Goal: Information Seeking & Learning: Learn about a topic

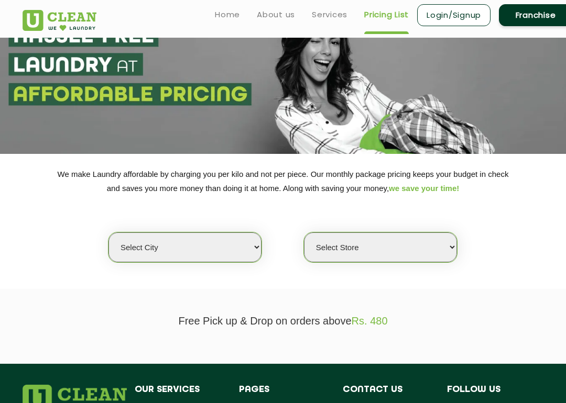
scroll to position [42, 0]
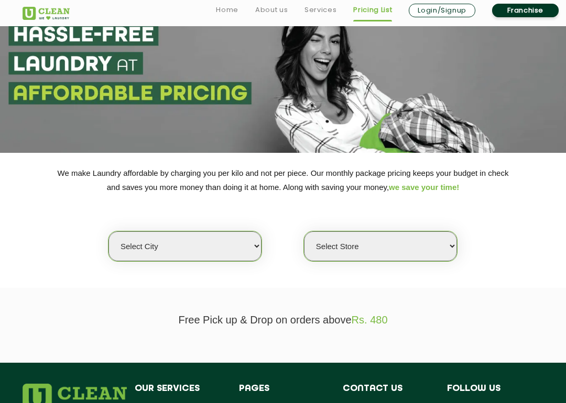
click at [252, 239] on select "Select city [GEOGRAPHIC_DATA] [GEOGRAPHIC_DATA] [GEOGRAPHIC_DATA] [GEOGRAPHIC_D…" at bounding box center [184, 247] width 153 height 30
select select "5"
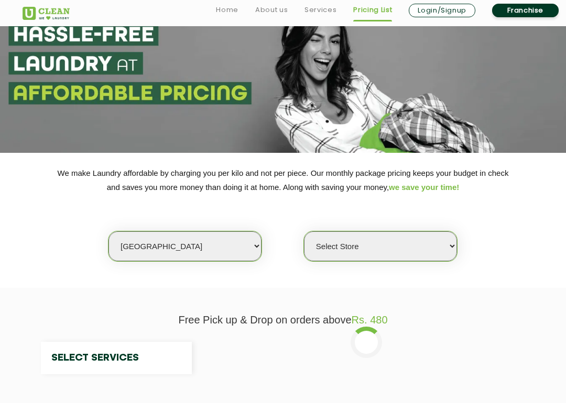
click at [359, 252] on div "Select Store" at bounding box center [380, 246] width 154 height 31
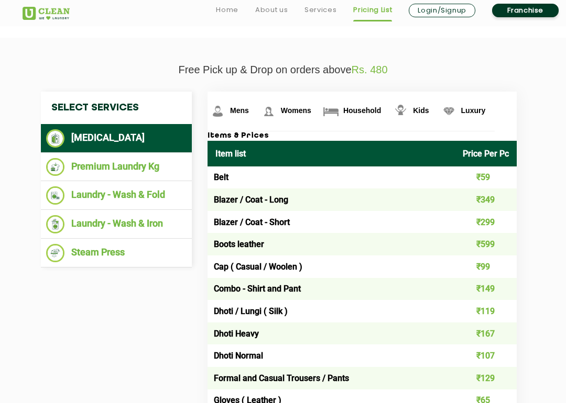
scroll to position [301, 0]
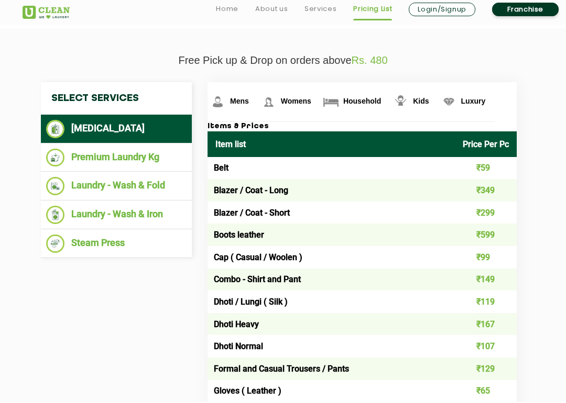
click at [227, 95] on img at bounding box center [218, 103] width 18 height 18
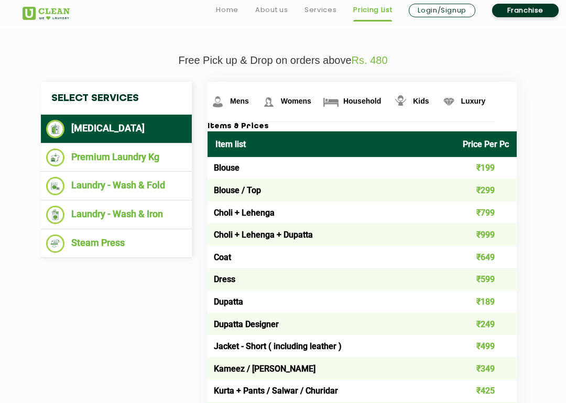
click at [440, 96] on img at bounding box center [449, 102] width 18 height 18
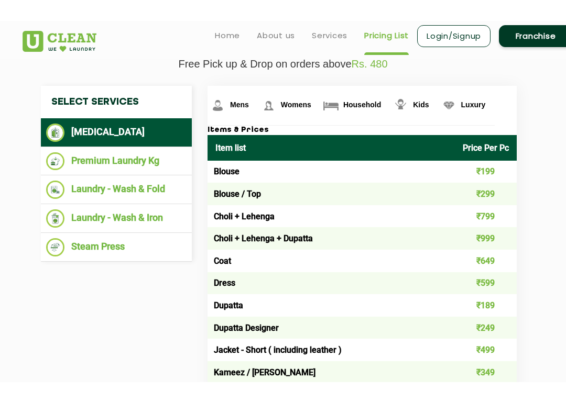
scroll to position [277, 0]
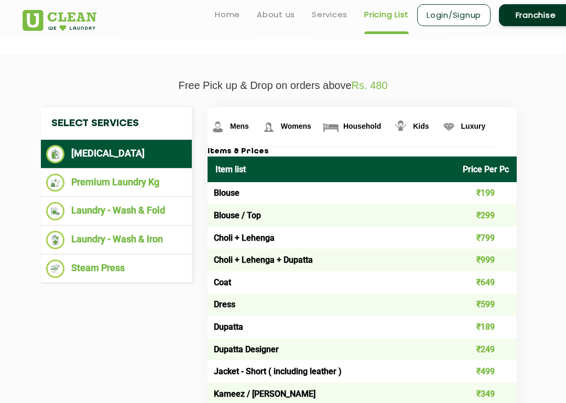
click at [227, 122] on img at bounding box center [218, 127] width 18 height 18
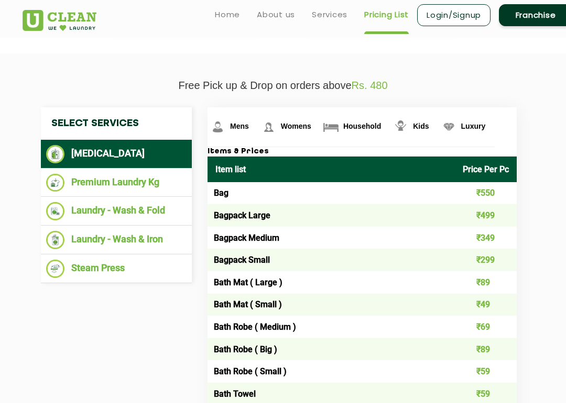
click at [227, 129] on img at bounding box center [218, 127] width 18 height 18
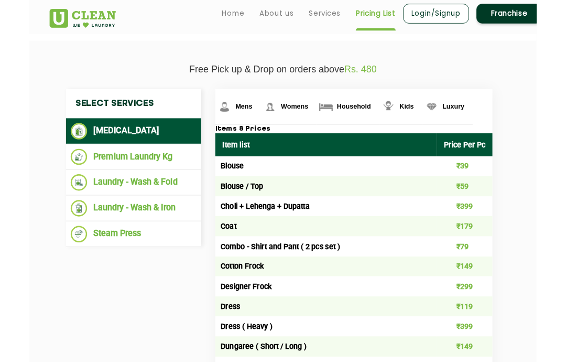
scroll to position [311, 0]
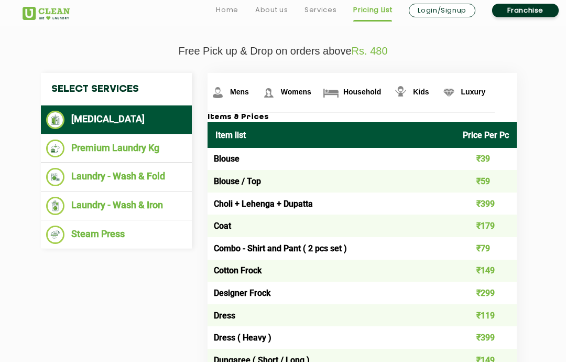
click at [391, 86] on img at bounding box center [400, 92] width 18 height 18
click at [391, 95] on img at bounding box center [400, 92] width 18 height 18
click at [225, 88] on img at bounding box center [218, 92] width 18 height 18
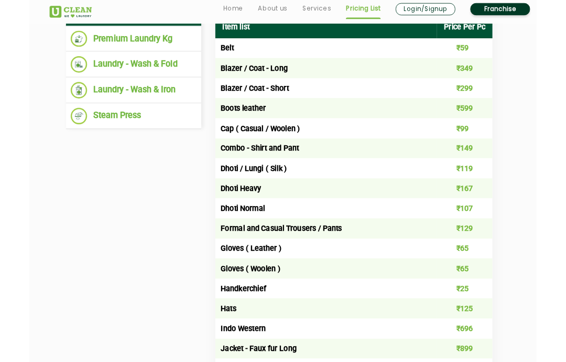
scroll to position [413, 0]
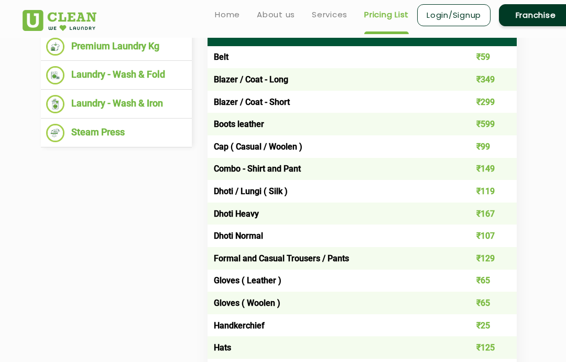
click at [162, 39] on li "Premium Laundry Kg" at bounding box center [116, 47] width 140 height 18
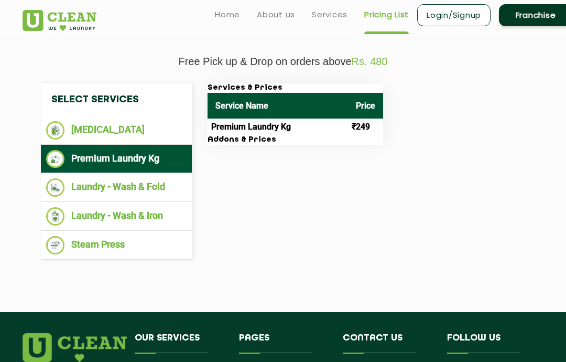
scroll to position [300, 0]
click at [303, 119] on td "Premium Laundry Kg" at bounding box center [277, 127] width 140 height 17
click at [169, 179] on li "Laundry - Wash & Fold" at bounding box center [116, 188] width 140 height 18
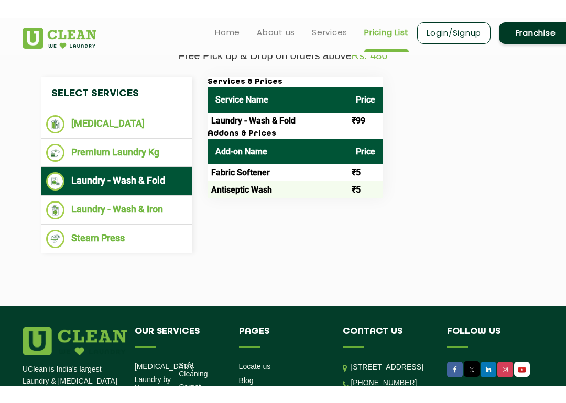
scroll to position [289, 0]
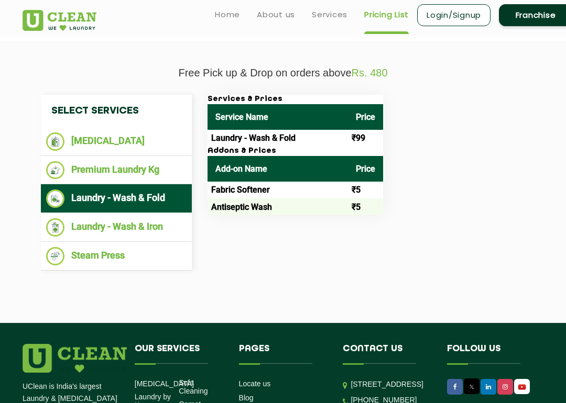
click at [278, 182] on td "Fabric Softener" at bounding box center [277, 190] width 140 height 17
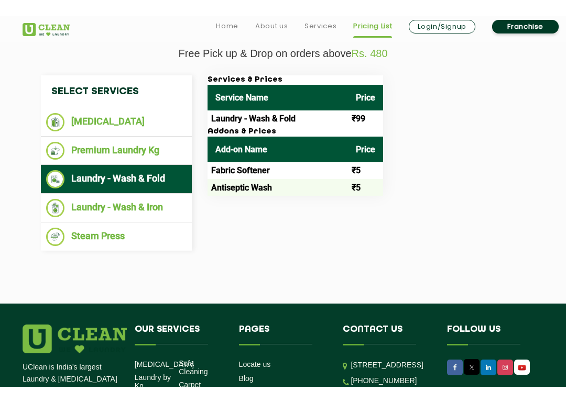
scroll to position [292, 0]
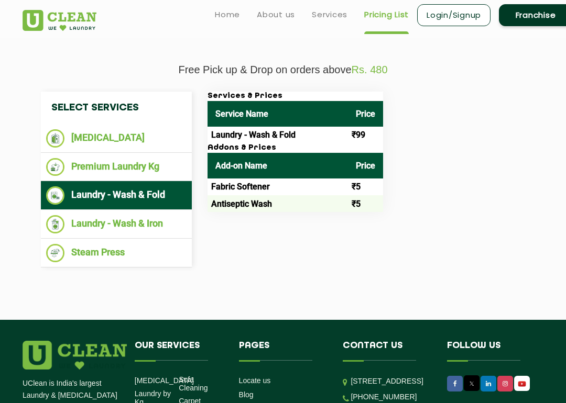
click at [165, 222] on li "Laundry - Wash & Iron" at bounding box center [116, 224] width 140 height 18
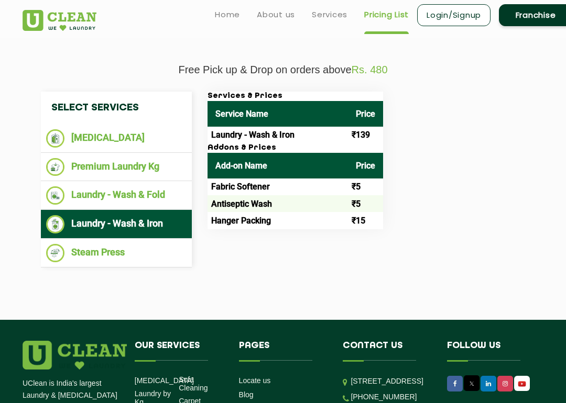
click at [155, 252] on li "Steam Press" at bounding box center [116, 253] width 140 height 18
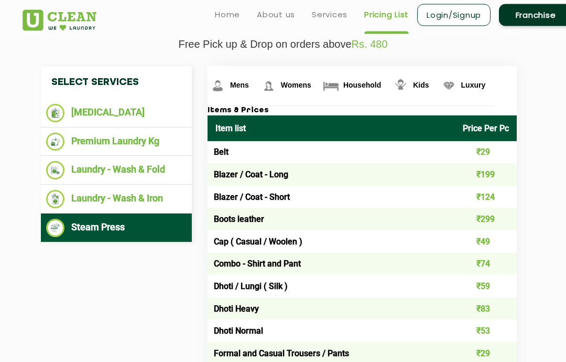
click at [139, 117] on li "[MEDICAL_DATA]" at bounding box center [116, 113] width 140 height 18
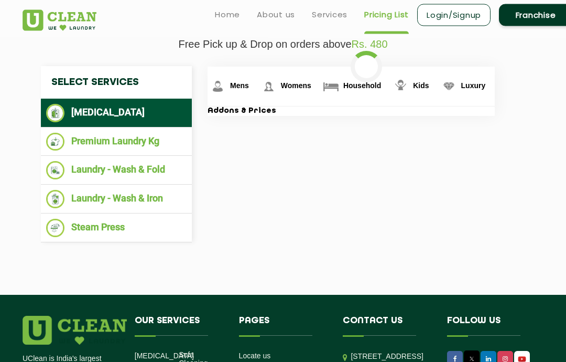
scroll to position [318, 0]
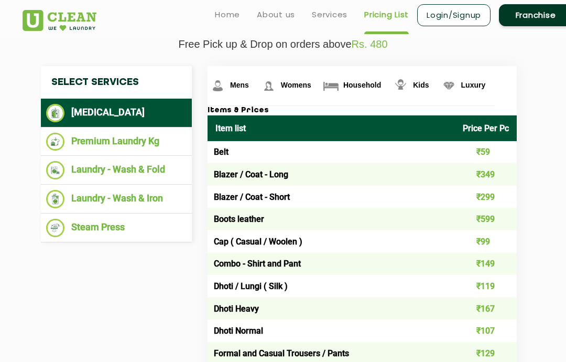
click at [170, 162] on li "Laundry - Wash & Fold" at bounding box center [116, 170] width 140 height 18
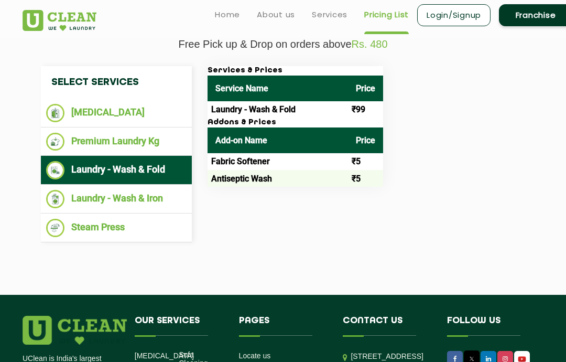
click at [319, 80] on th "Service Name" at bounding box center [277, 88] width 140 height 26
click at [150, 113] on li "[MEDICAL_DATA]" at bounding box center [116, 113] width 140 height 18
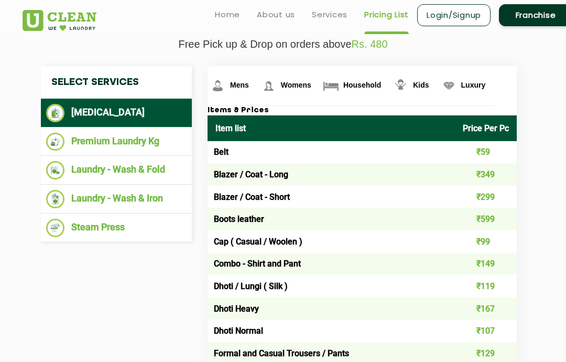
click at [249, 99] on link "Mens" at bounding box center [232, 85] width 51 height 39
click at [165, 139] on li "Premium Laundry Kg" at bounding box center [116, 142] width 140 height 18
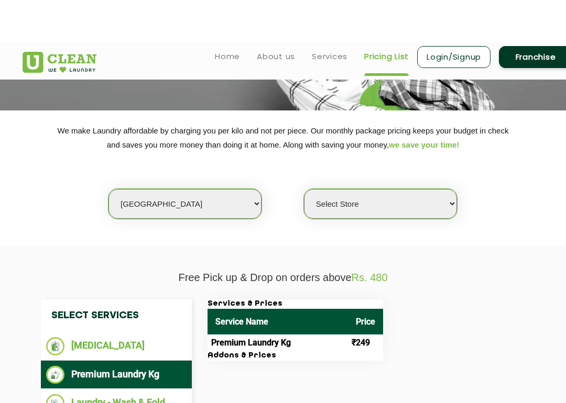
click at [348, 177] on select "Select Store UClean Narsingi UClean Nizampet UClean Sangareddy UClean Gachibowl…" at bounding box center [380, 162] width 153 height 30
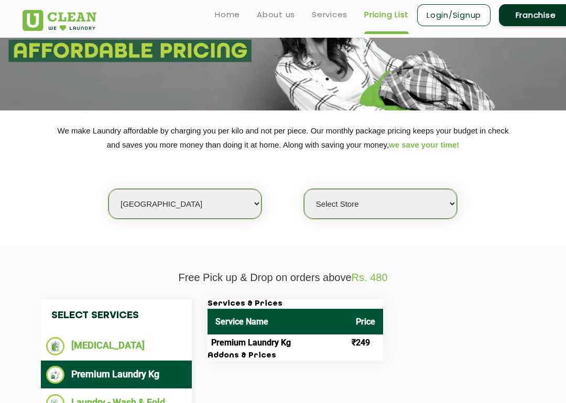
select select "381"
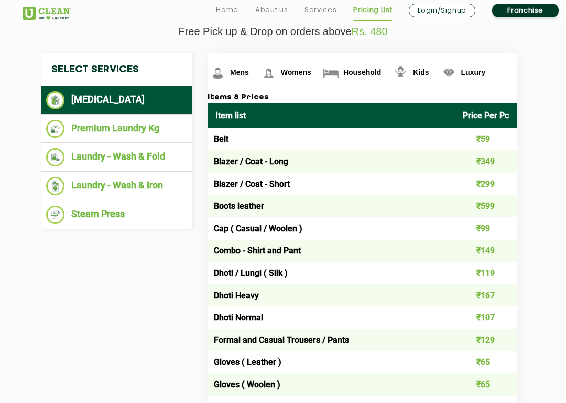
scroll to position [349, 0]
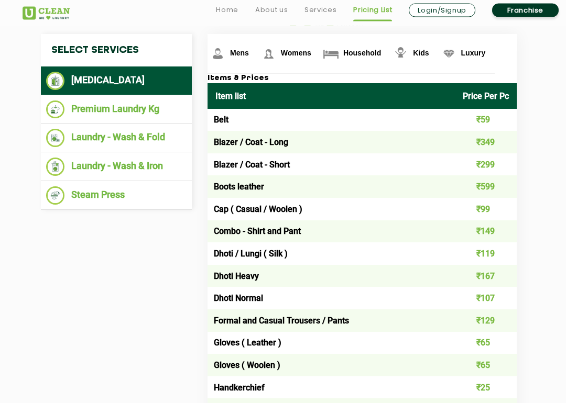
click at [227, 48] on img at bounding box center [218, 54] width 18 height 18
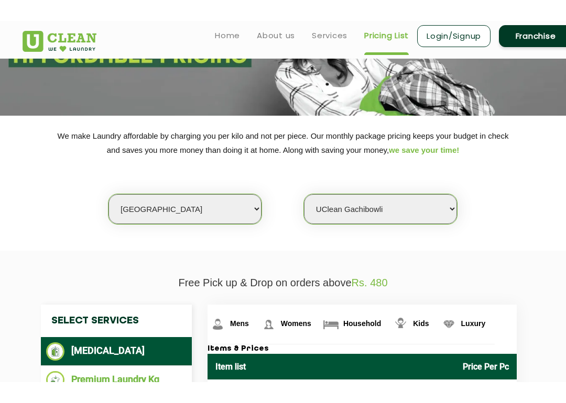
scroll to position [88, 0]
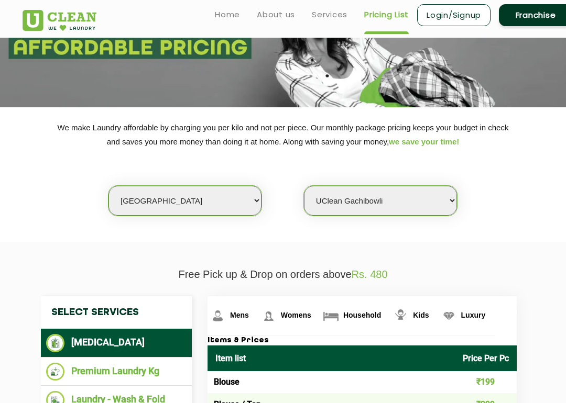
click at [227, 313] on img at bounding box center [218, 316] width 18 height 18
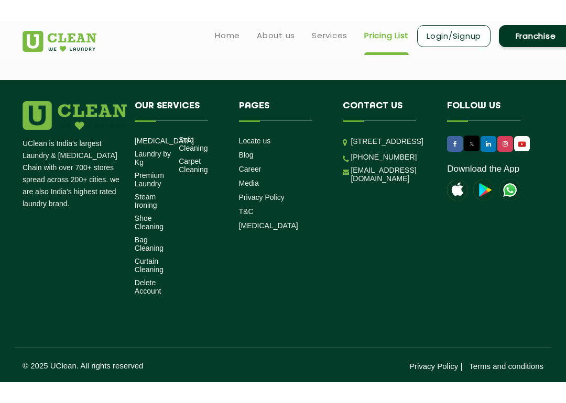
scroll to position [1820, 0]
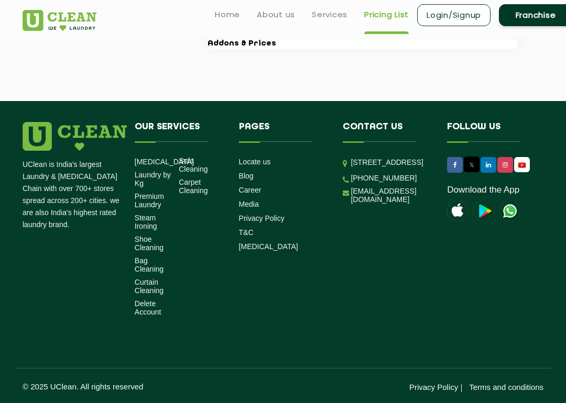
click at [252, 194] on link "Career" at bounding box center [250, 190] width 23 height 8
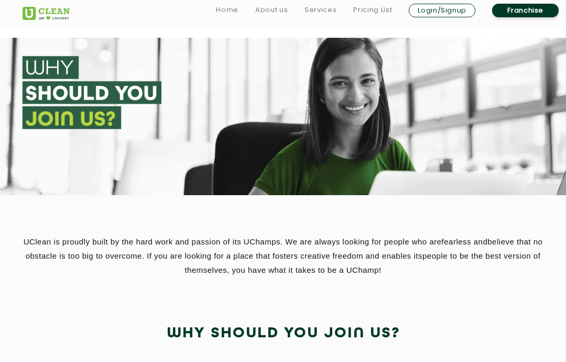
click at [331, 9] on link "Services" at bounding box center [320, 10] width 32 height 13
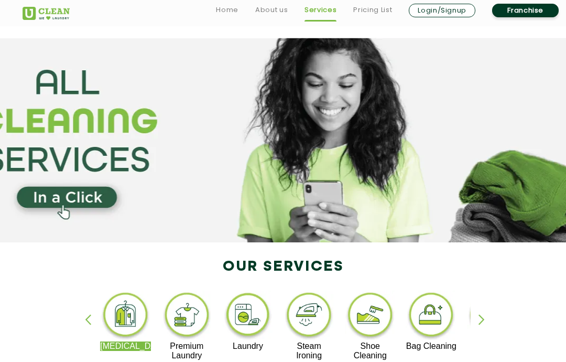
click at [324, 8] on link "Services" at bounding box center [320, 10] width 32 height 13
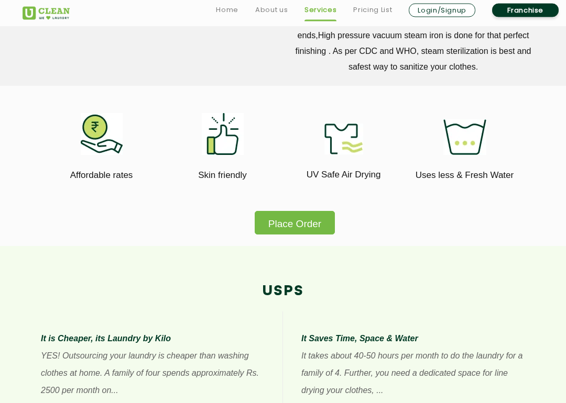
scroll to position [578, 0]
